Goal: Transaction & Acquisition: Purchase product/service

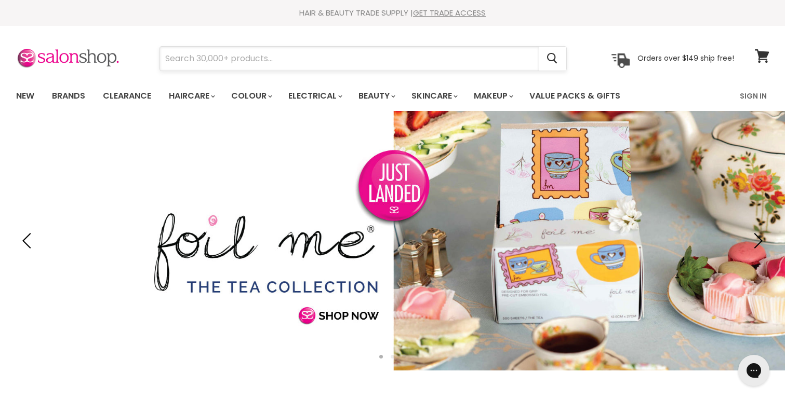
click at [239, 58] on input "Search" at bounding box center [349, 59] width 379 height 24
type input "men"
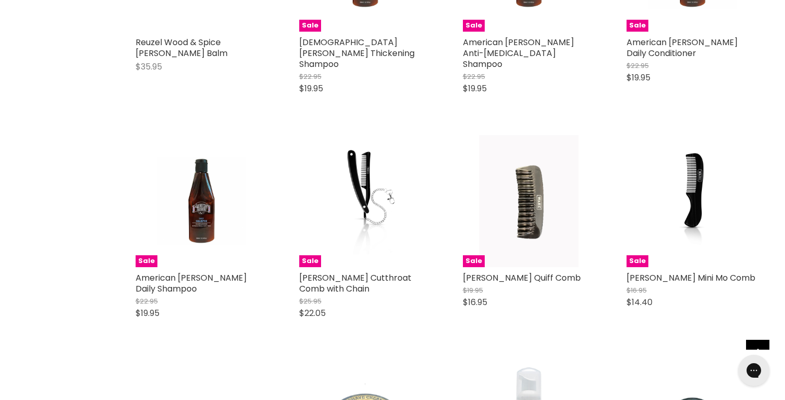
scroll to position [1017, 0]
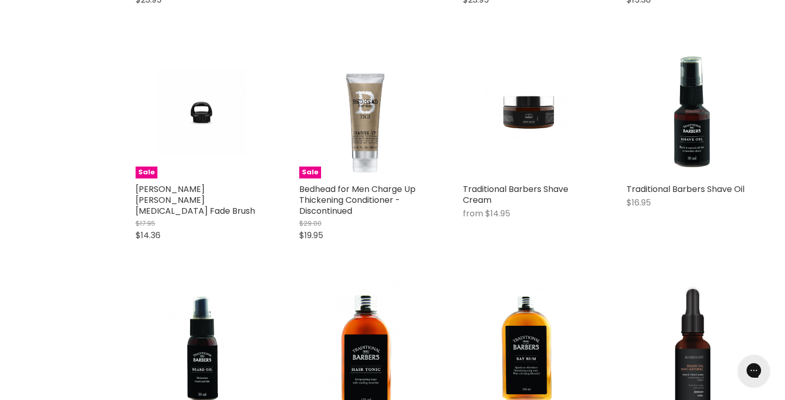
scroll to position [2227, 0]
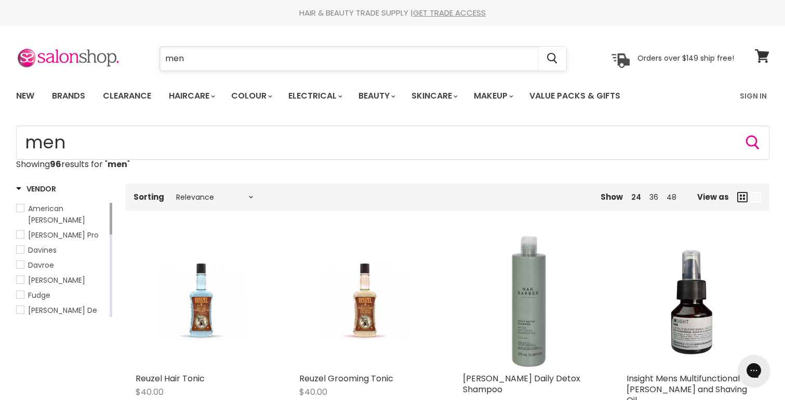
click at [189, 58] on input "men" at bounding box center [349, 59] width 379 height 24
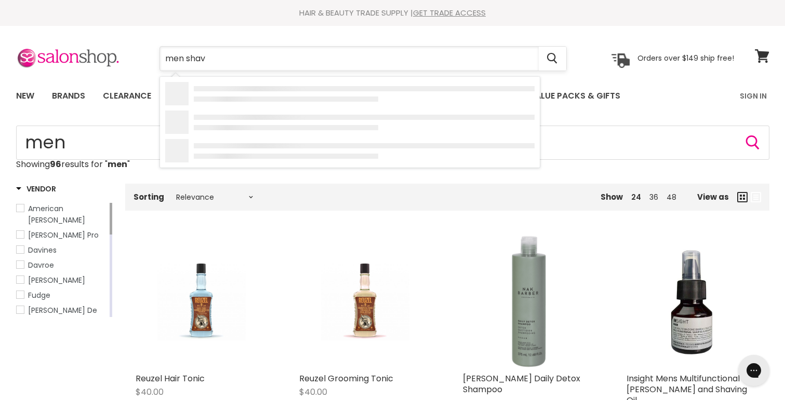
type input "men shave"
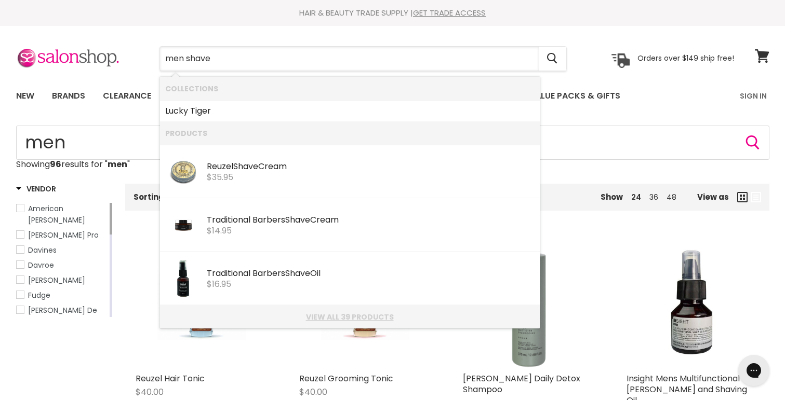
click at [343, 318] on link "View all 39 products" at bounding box center [349, 317] width 369 height 8
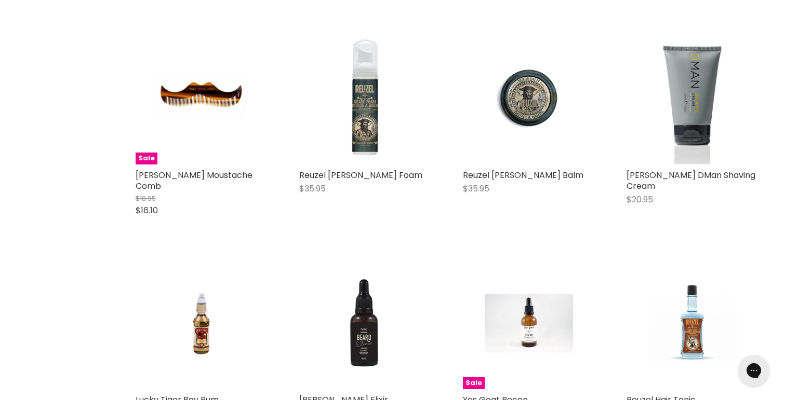
scroll to position [868, 0]
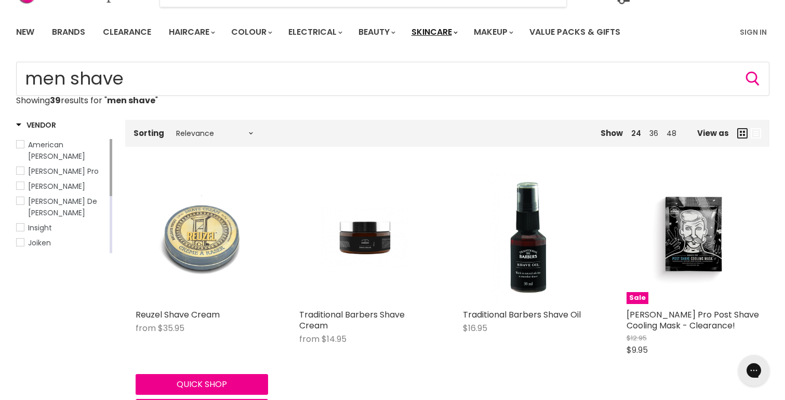
scroll to position [63, 0]
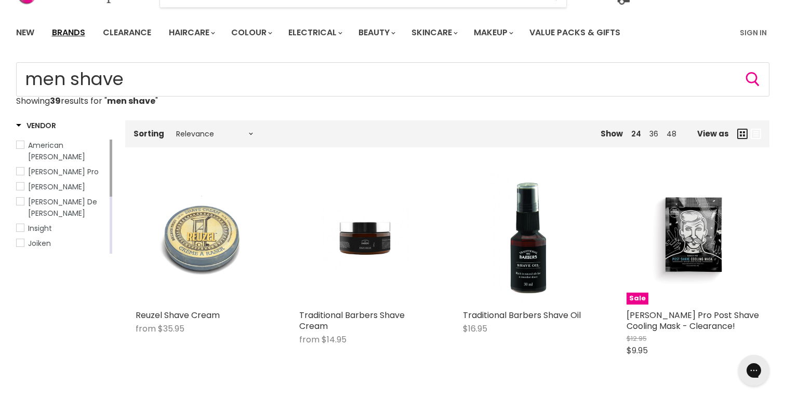
click at [68, 35] on link "Brands" at bounding box center [68, 33] width 49 height 22
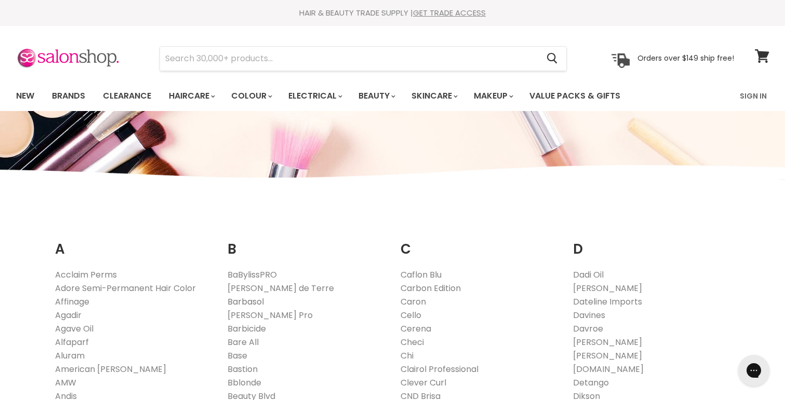
click at [234, 304] on link "Barbasol" at bounding box center [246, 302] width 36 height 12
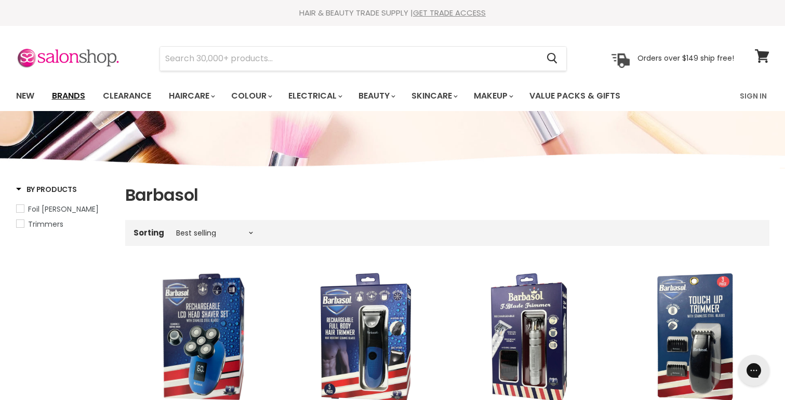
click at [76, 97] on link "Brands" at bounding box center [68, 96] width 49 height 22
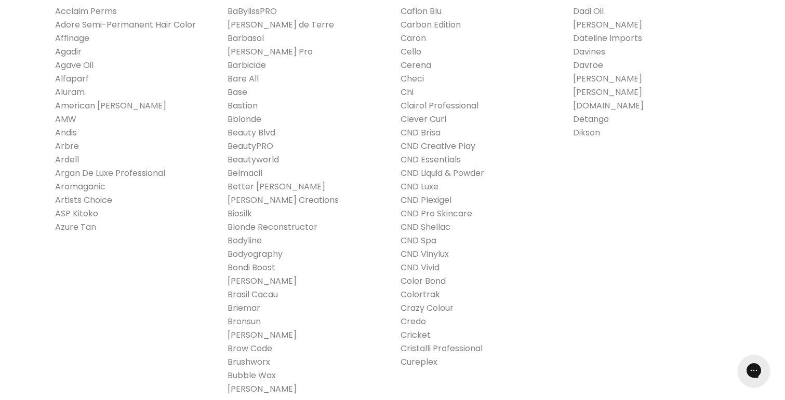
scroll to position [255, 0]
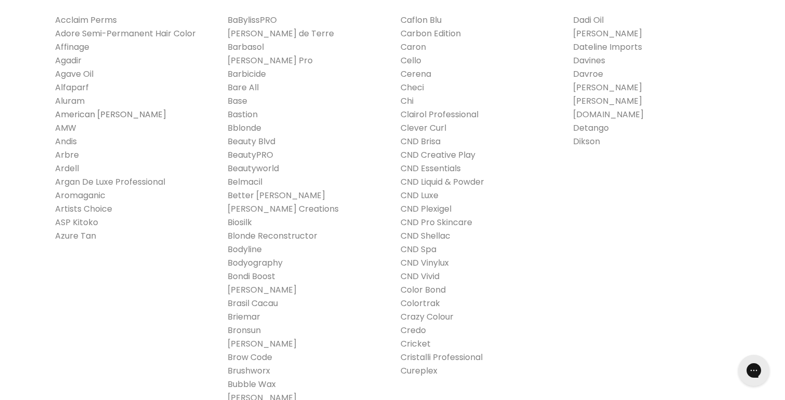
click at [120, 113] on link "American [PERSON_NAME]" at bounding box center [110, 115] width 111 height 12
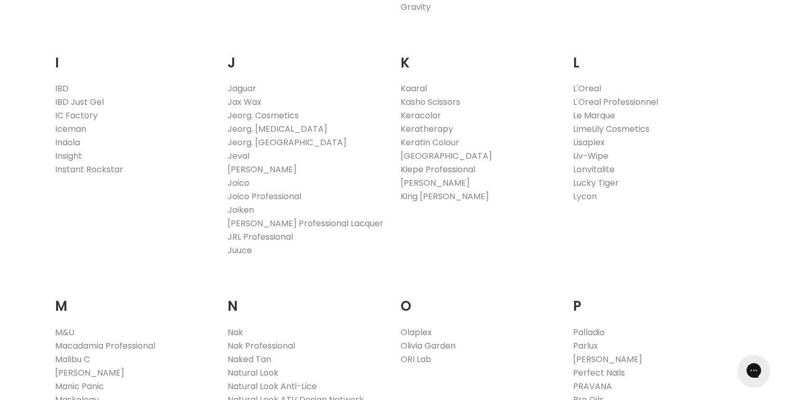
scroll to position [891, 0]
click at [418, 195] on link "King [PERSON_NAME]" at bounding box center [444, 195] width 88 height 12
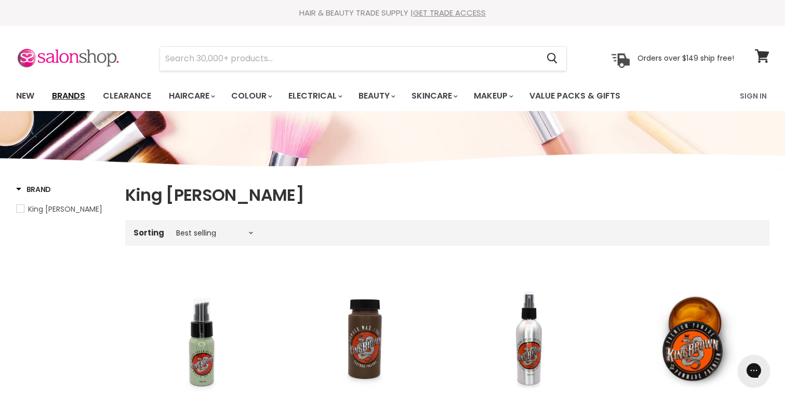
click at [70, 92] on link "Brands" at bounding box center [68, 96] width 49 height 22
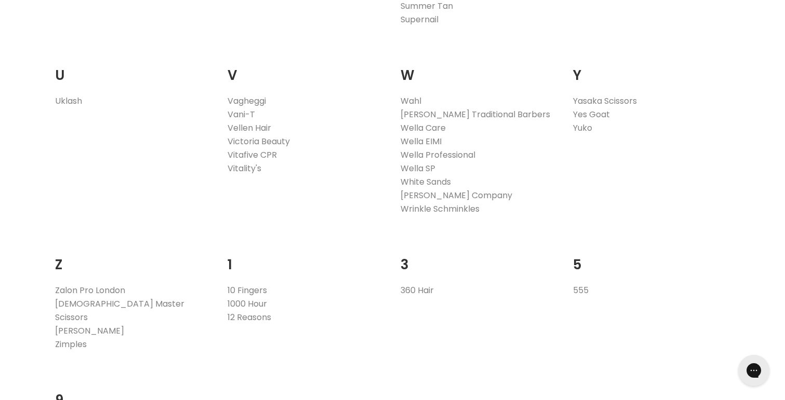
scroll to position [2043, 0]
click at [430, 108] on link "[PERSON_NAME] Traditional Barbers" at bounding box center [475, 112] width 150 height 12
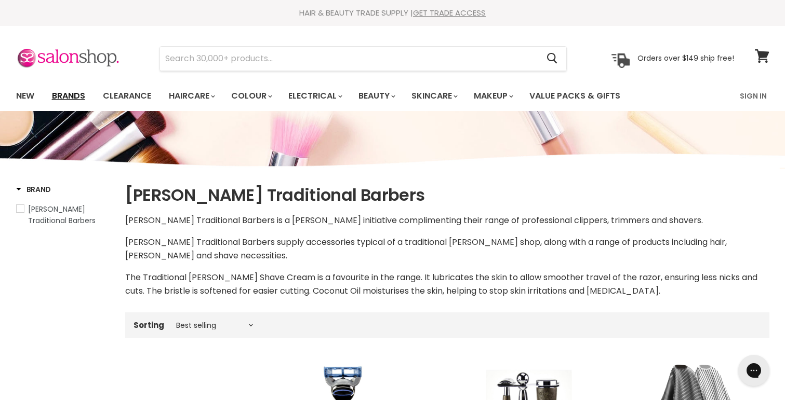
click at [73, 96] on link "Brands" at bounding box center [68, 96] width 49 height 22
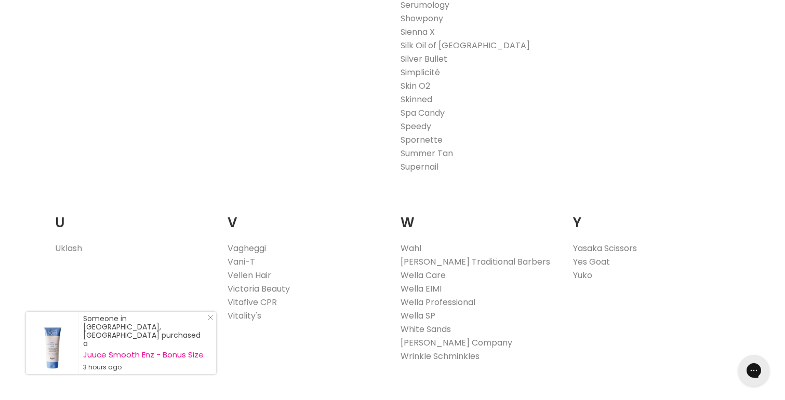
scroll to position [1897, 0]
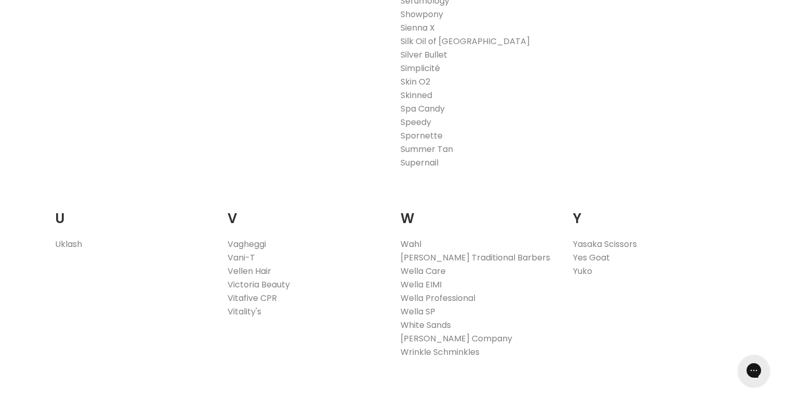
click at [412, 245] on link "Wahl" at bounding box center [410, 244] width 21 height 12
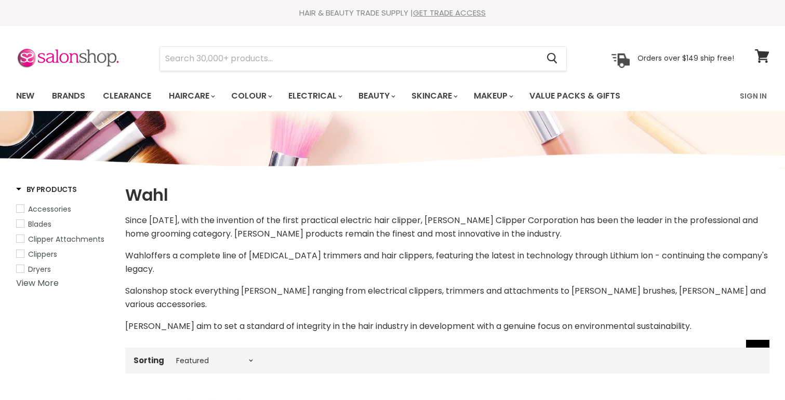
select select "manual"
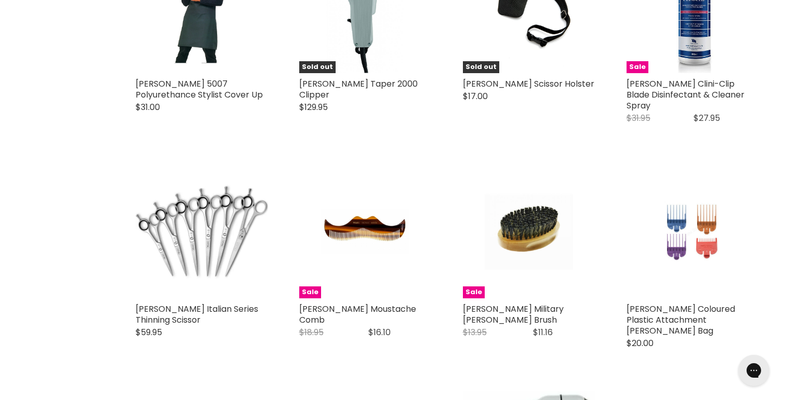
scroll to position [1982, 0]
